Goal: Task Accomplishment & Management: Manage account settings

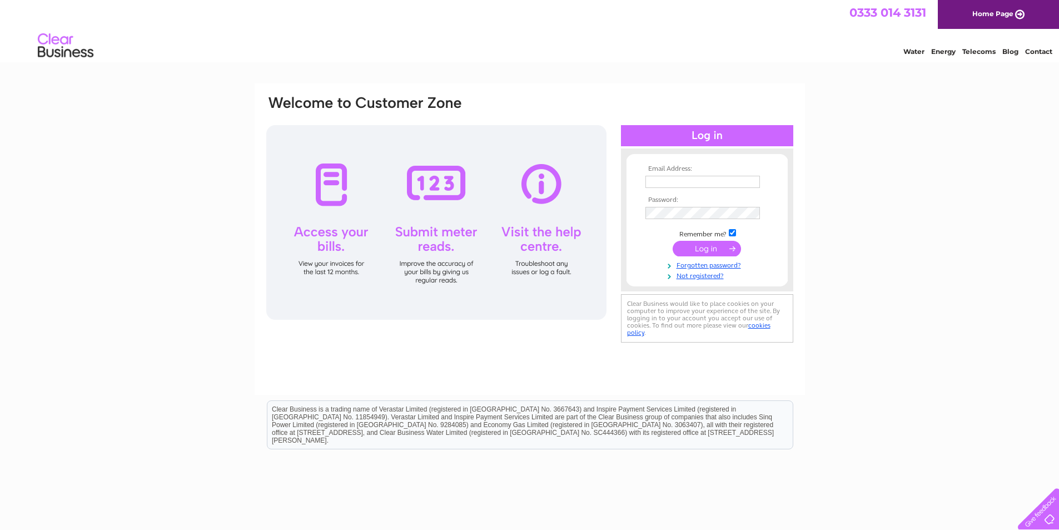
type input "[EMAIL_ADDRESS][DOMAIN_NAME]"
click at [697, 250] on input "submit" at bounding box center [707, 249] width 68 height 16
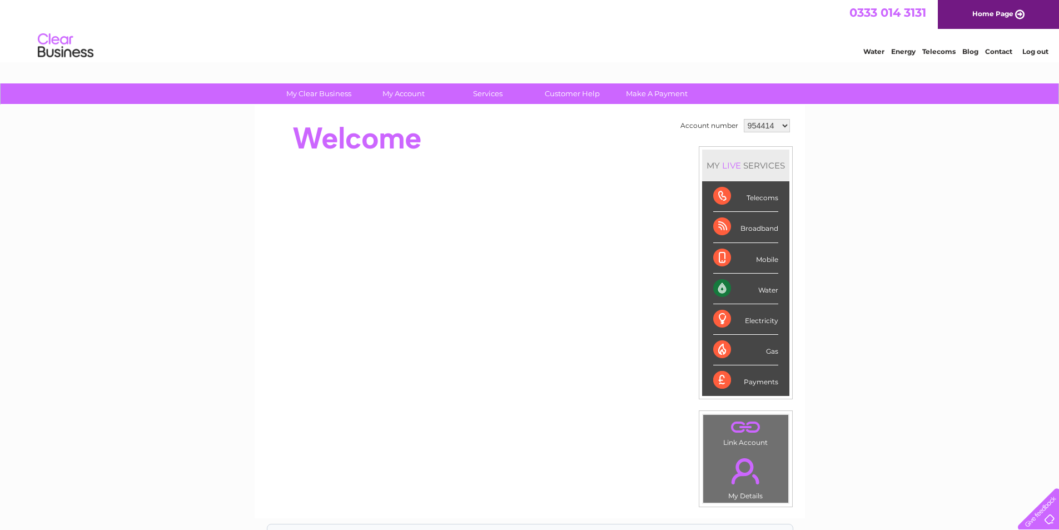
click at [783, 128] on select "954414 954415 1128796" at bounding box center [767, 125] width 46 height 13
click at [731, 427] on link "." at bounding box center [746, 427] width 80 height 19
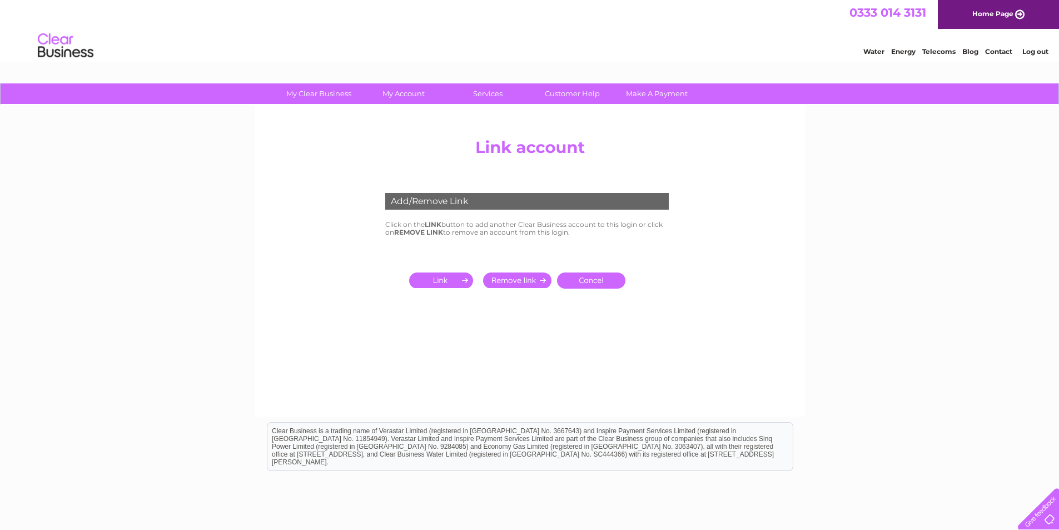
click at [438, 279] on input "submit" at bounding box center [443, 280] width 68 height 16
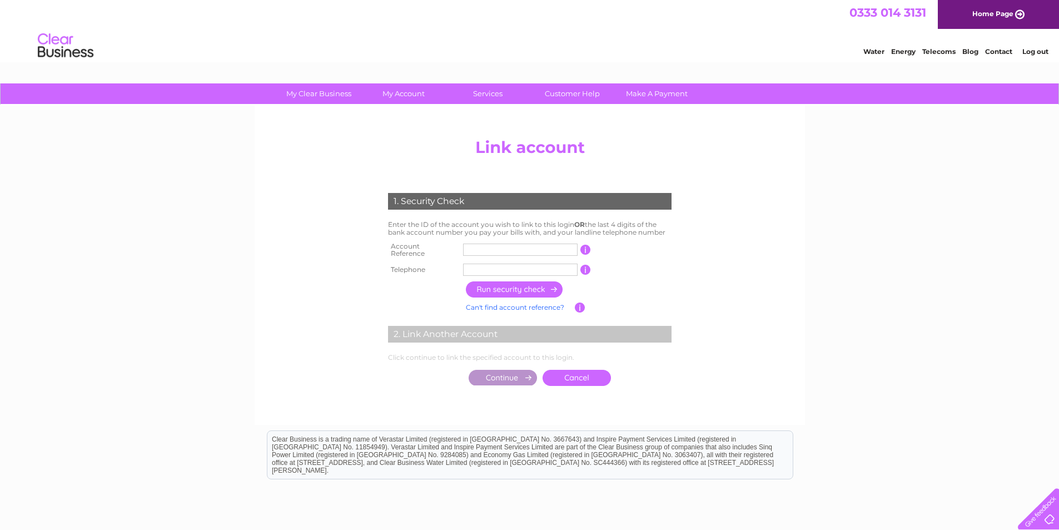
click at [482, 245] on input "text" at bounding box center [520, 250] width 115 height 12
click at [995, 217] on div "My Clear Business Login Details My Details My Preferences Link Account My Accou…" at bounding box center [529, 349] width 1059 height 532
